Goal: Consume media (video, audio)

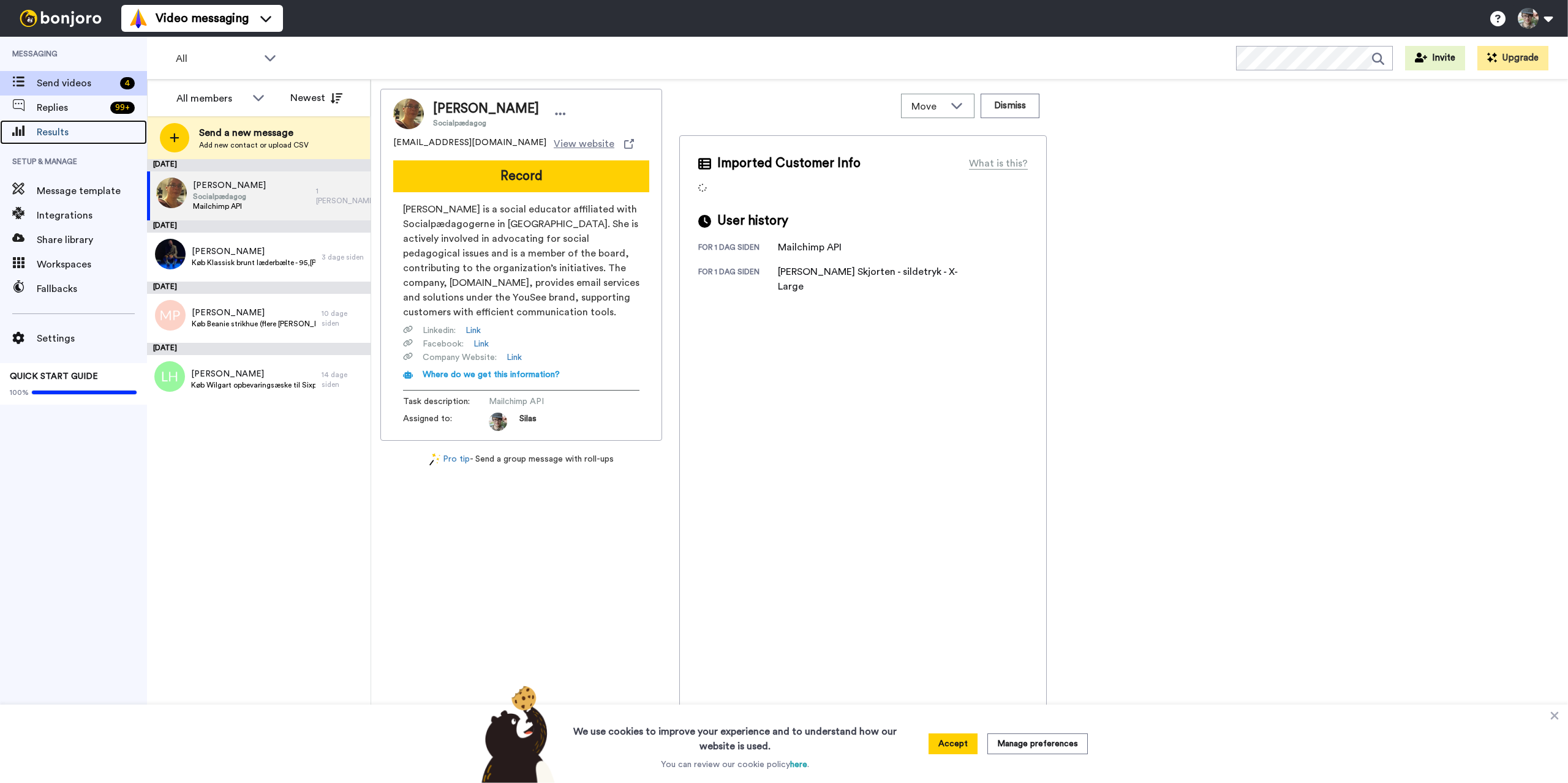
click at [43, 132] on span "Results" at bounding box center [91, 132] width 110 height 14
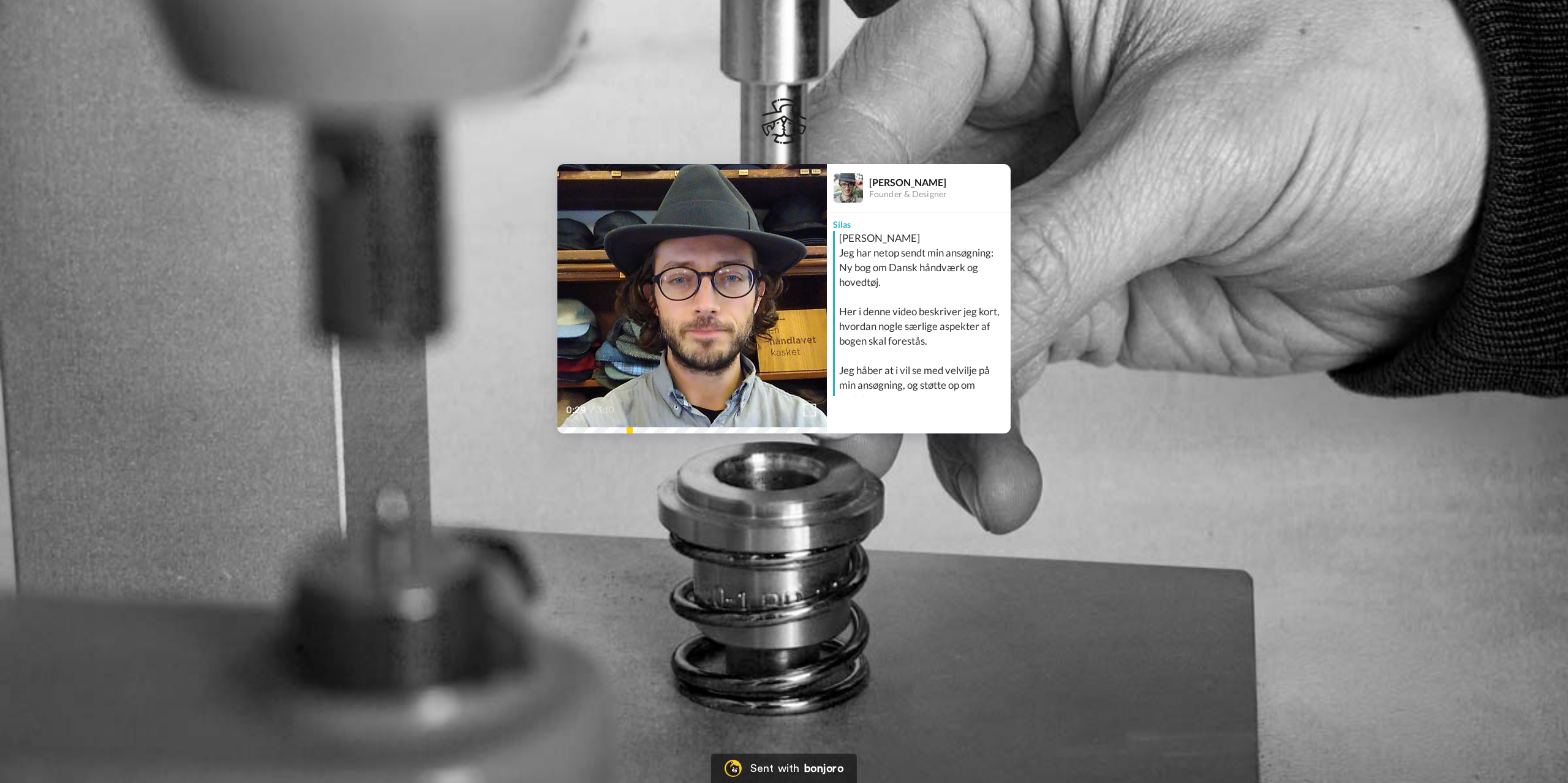
click at [810, 411] on img at bounding box center [810, 410] width 13 height 13
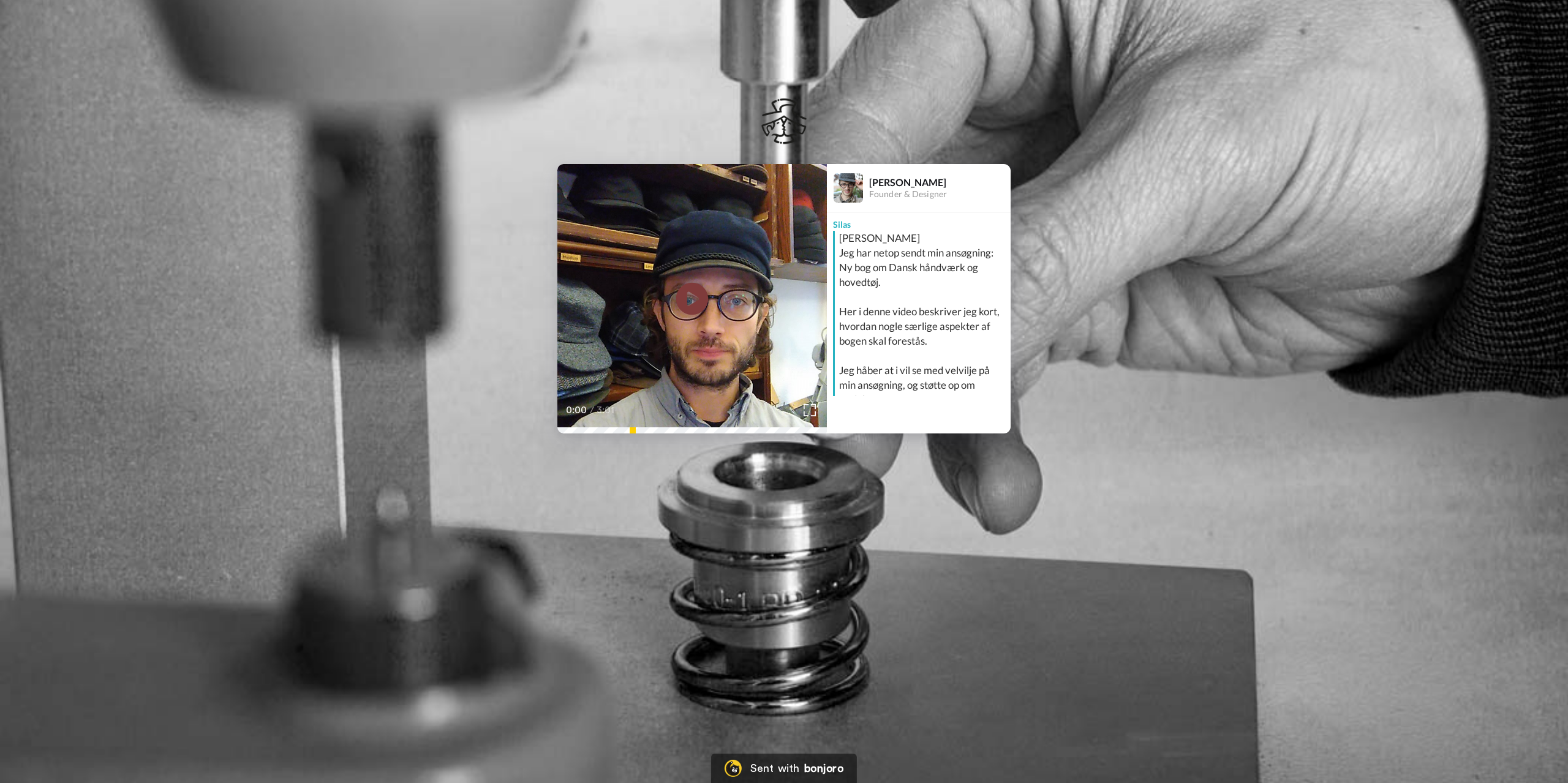
click at [706, 292] on icon at bounding box center [693, 299] width 32 height 32
click at [86, 102] on div "Play/Pause 0:44 / 3:01 Silas Skram Founder & Designer Silas Hej Ernst Jeg har n…" at bounding box center [784, 256] width 1568 height 355
